Goal: Find specific page/section: Find specific page/section

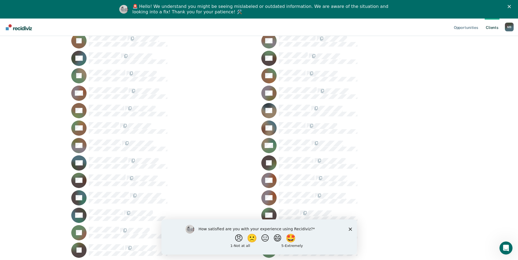
scroll to position [264, 0]
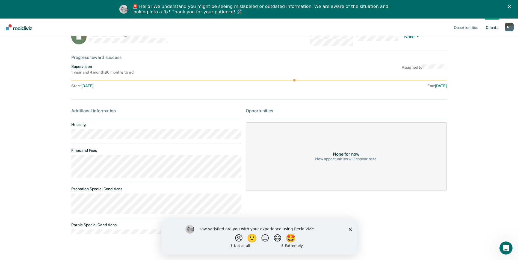
scroll to position [24, 0]
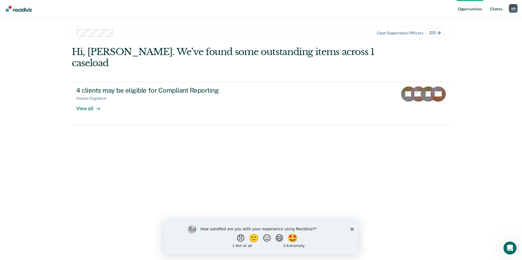
click at [496, 9] on link "Client s" at bounding box center [496, 8] width 15 height 17
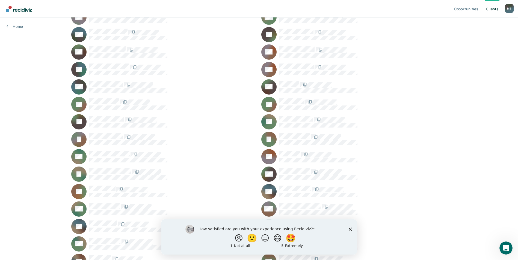
scroll to position [328, 0]
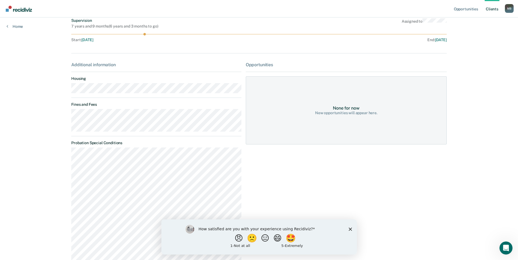
scroll to position [82, 0]
